Goal: Transaction & Acquisition: Purchase product/service

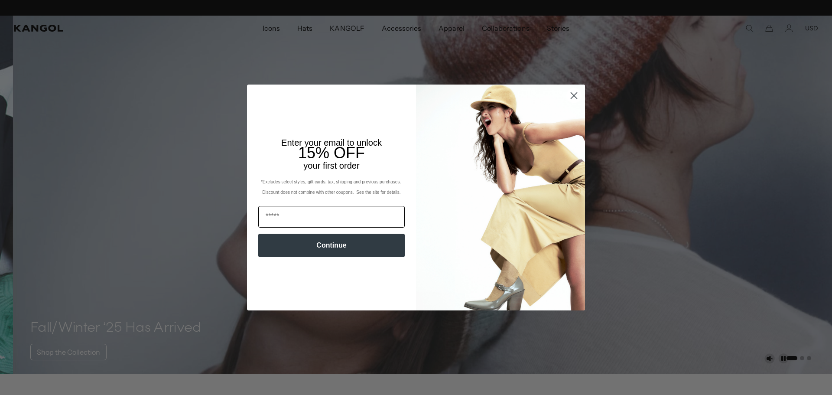
scroll to position [0, 178]
click at [293, 218] on input "Email" at bounding box center [331, 217] width 146 height 22
type input "**********"
click at [327, 244] on button "Continue" at bounding box center [331, 244] width 146 height 23
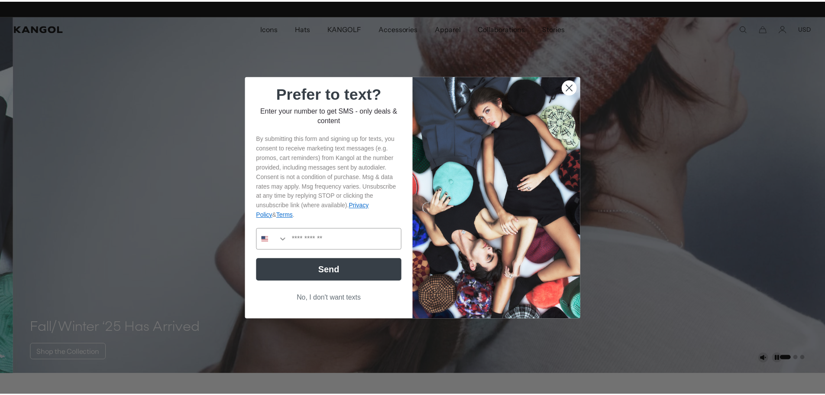
scroll to position [0, 0]
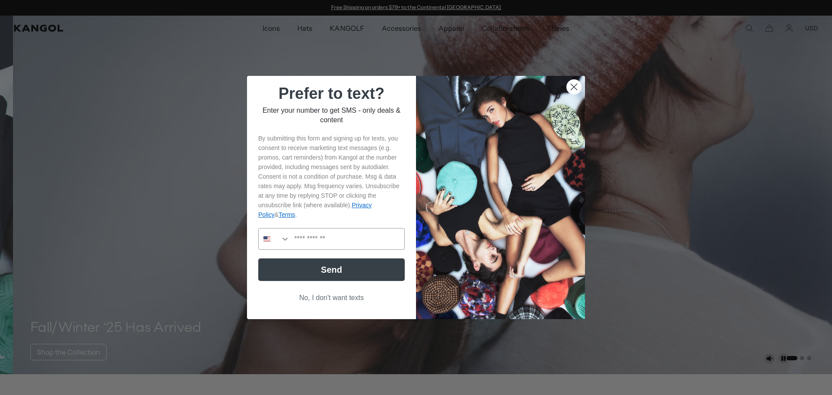
click at [570, 87] on circle "Close dialog" at bounding box center [573, 87] width 14 height 14
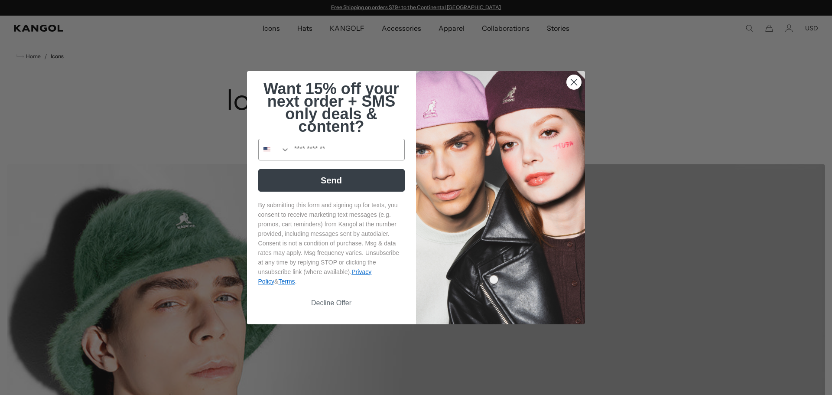
click at [571, 81] on icon "Close dialog" at bounding box center [574, 82] width 6 height 6
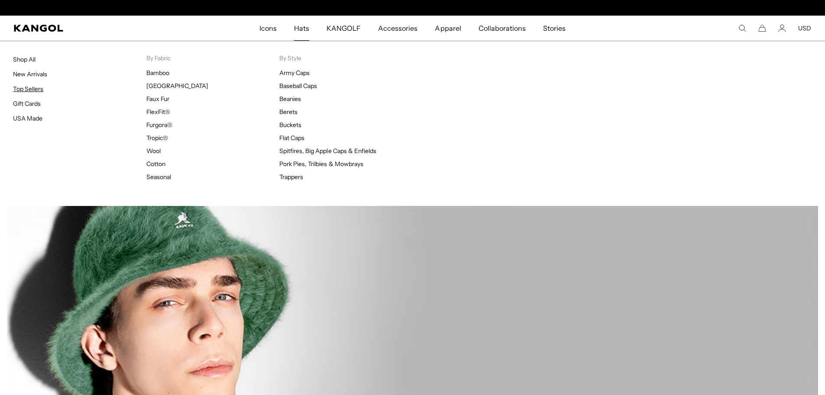
scroll to position [0, 178]
click at [29, 89] on link "Top Sellers" at bounding box center [28, 89] width 30 height 8
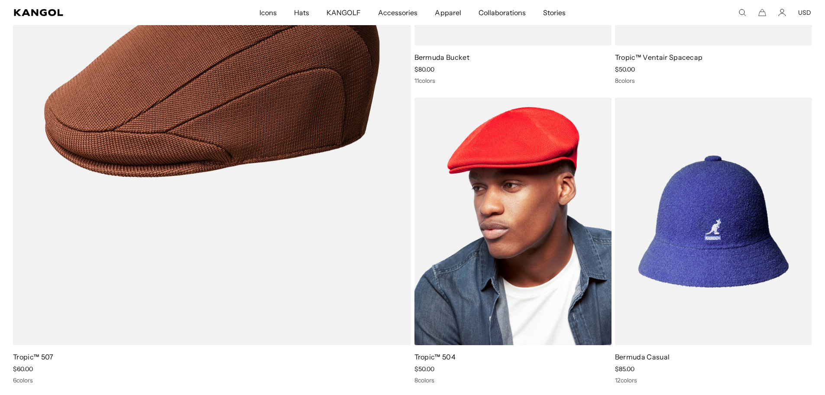
scroll to position [0, 178]
click at [527, 202] on img at bounding box center [512, 221] width 197 height 248
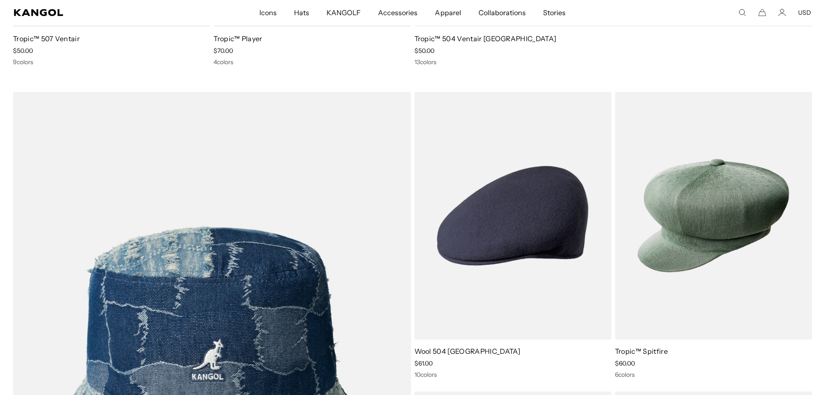
scroll to position [0, 178]
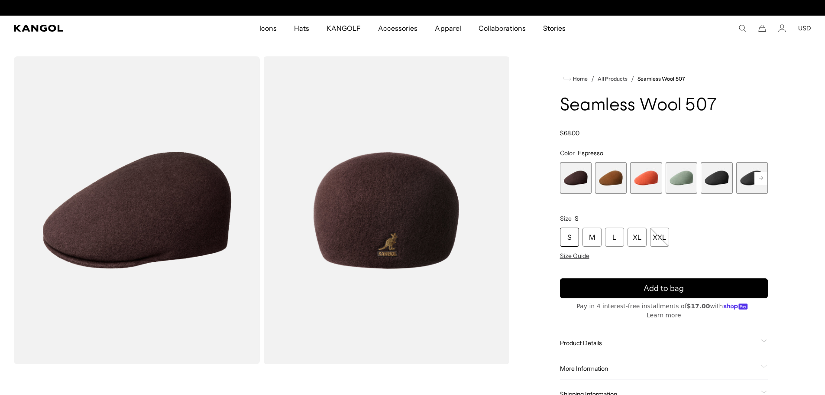
scroll to position [0, 178]
click at [783, 27] on icon "Account" at bounding box center [782, 28] width 8 height 8
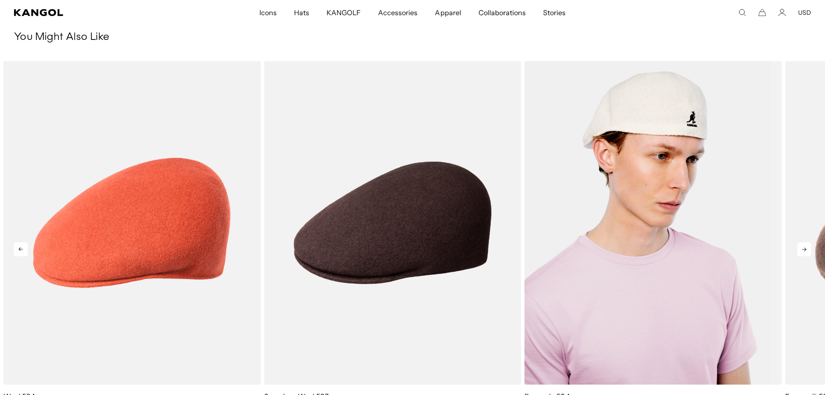
click at [682, 176] on img "3 of 5" at bounding box center [652, 222] width 257 height 323
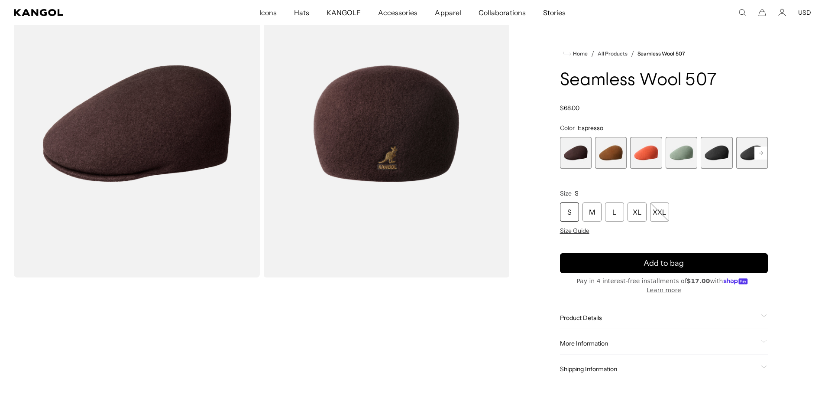
click at [757, 153] on rect at bounding box center [760, 152] width 13 height 13
click at [713, 152] on span "6 of 9" at bounding box center [717, 153] width 32 height 32
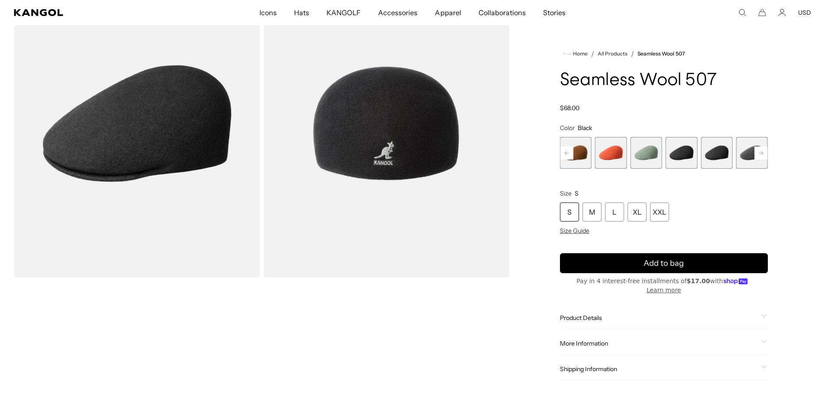
scroll to position [0, 178]
click at [685, 154] on span "5 of 9" at bounding box center [682, 153] width 32 height 32
click at [685, 153] on span "5 of 9" at bounding box center [682, 153] width 32 height 32
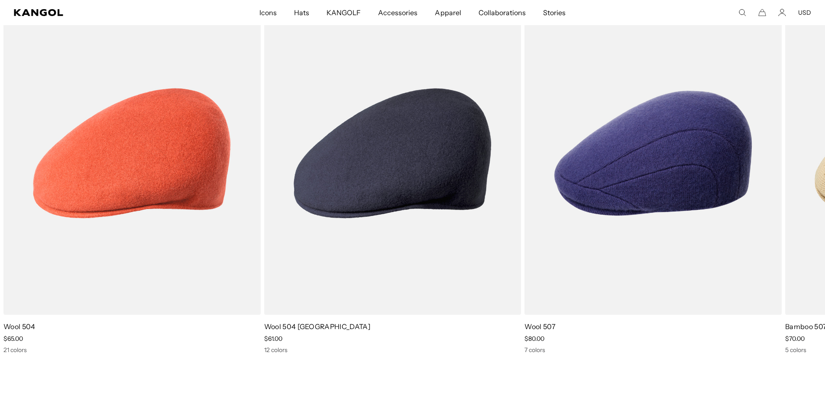
scroll to position [0, 178]
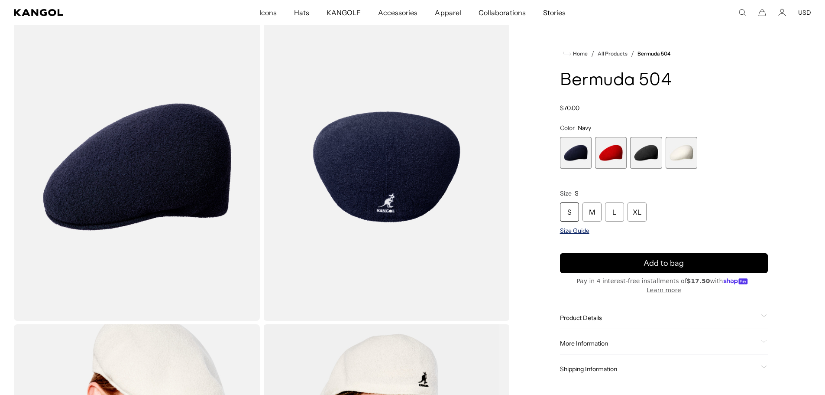
click at [581, 231] on span "Size Guide" at bounding box center [574, 231] width 29 height 8
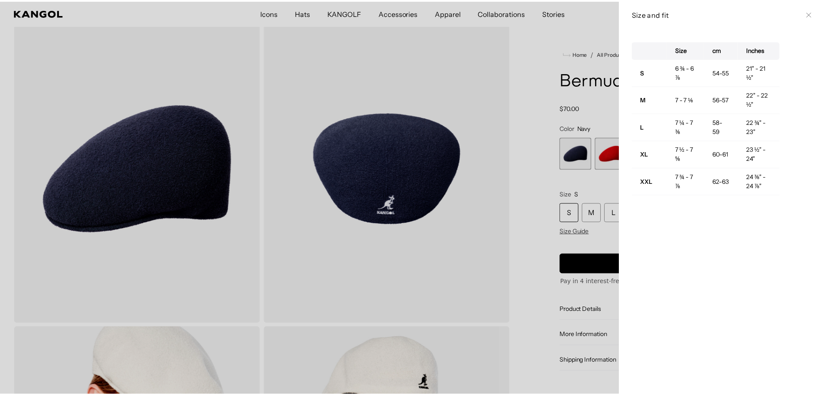
scroll to position [0, 178]
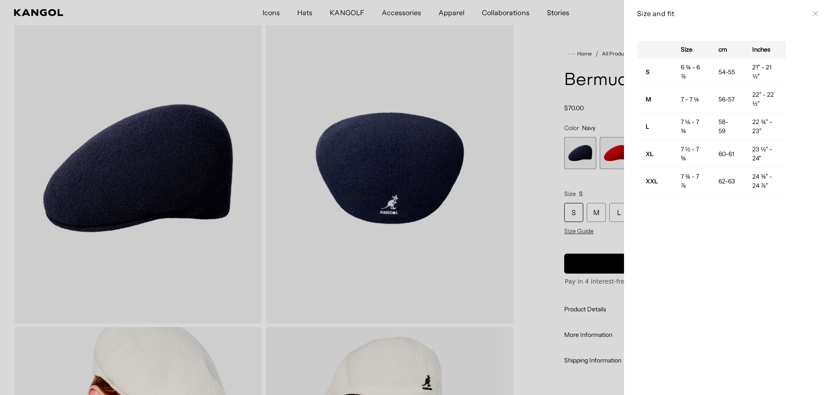
click at [528, 80] on div at bounding box center [416, 197] width 832 height 395
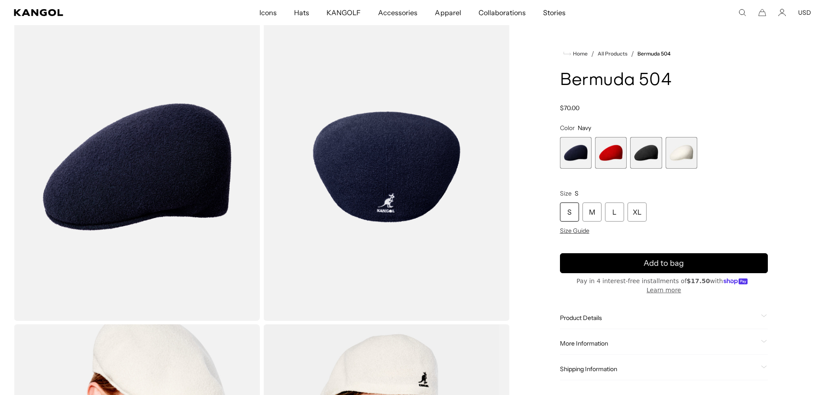
click at [578, 155] on span "1 of 4" at bounding box center [576, 153] width 32 height 32
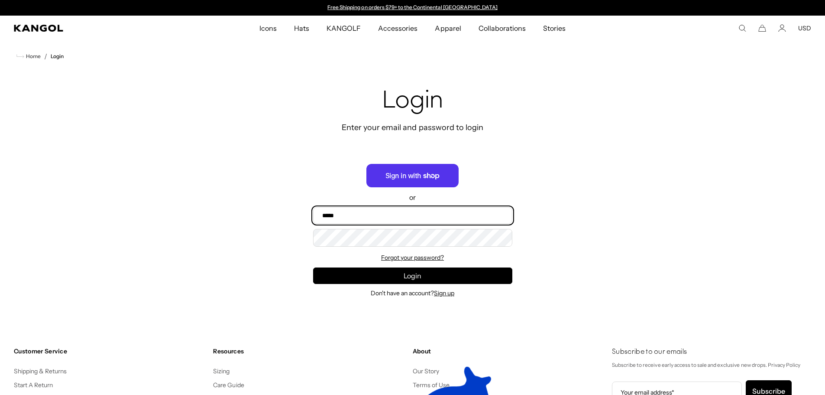
click at [364, 213] on input "Email" at bounding box center [412, 215] width 199 height 16
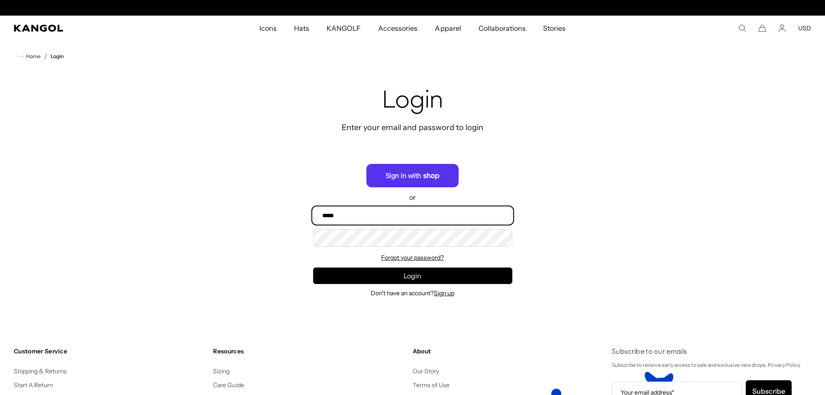
scroll to position [0, 178]
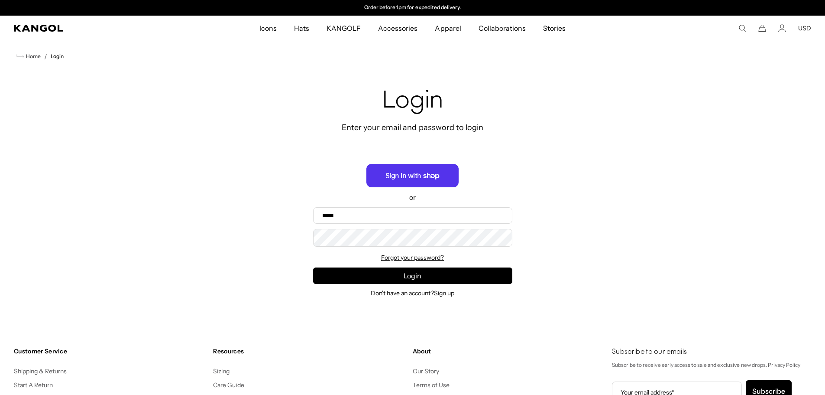
click at [586, 217] on div "Recover password Enter your email to recover your password Email Recover Rememb…" at bounding box center [412, 192] width 825 height 240
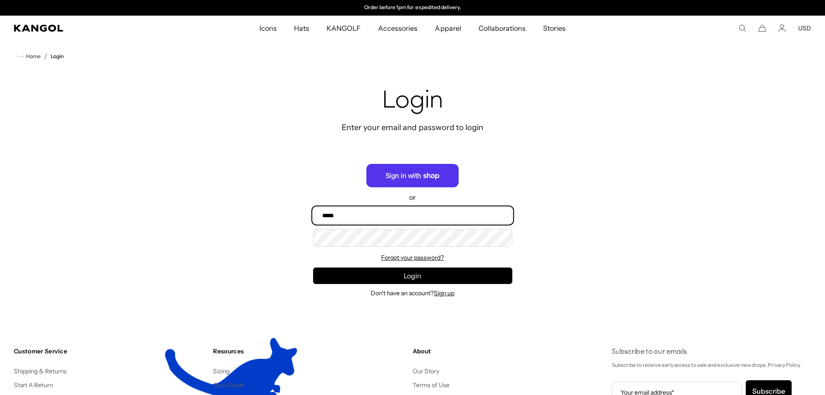
click at [358, 214] on input "Email" at bounding box center [412, 215] width 199 height 16
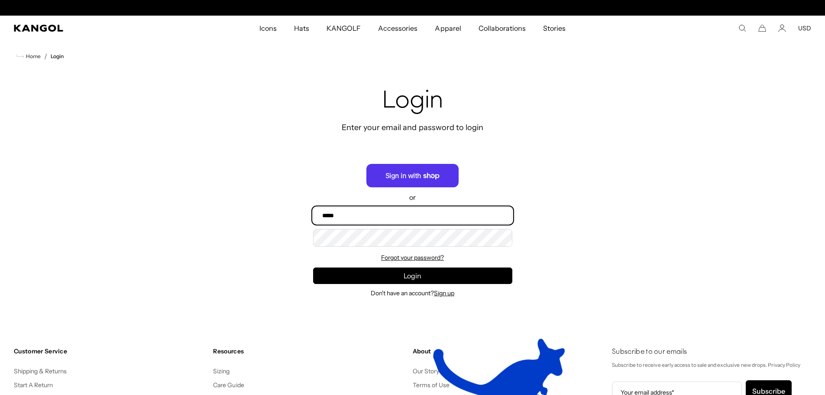
scroll to position [0, 0]
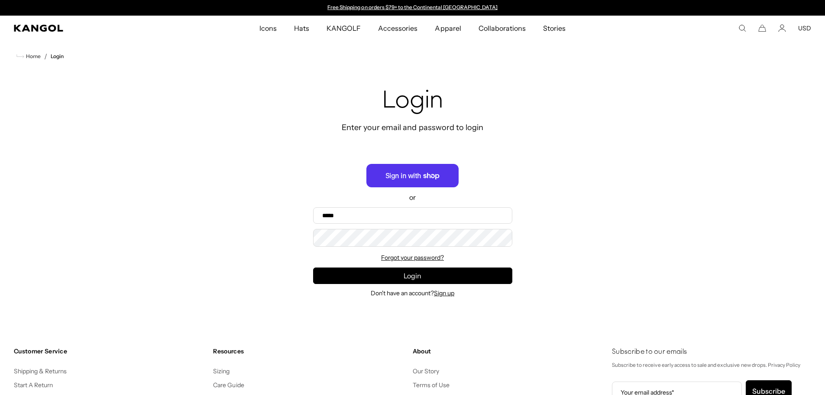
click at [658, 212] on div "Recover password Enter your email to recover your password Email Recover Rememb…" at bounding box center [412, 192] width 825 height 240
